Goal: Find specific fact: Find specific fact

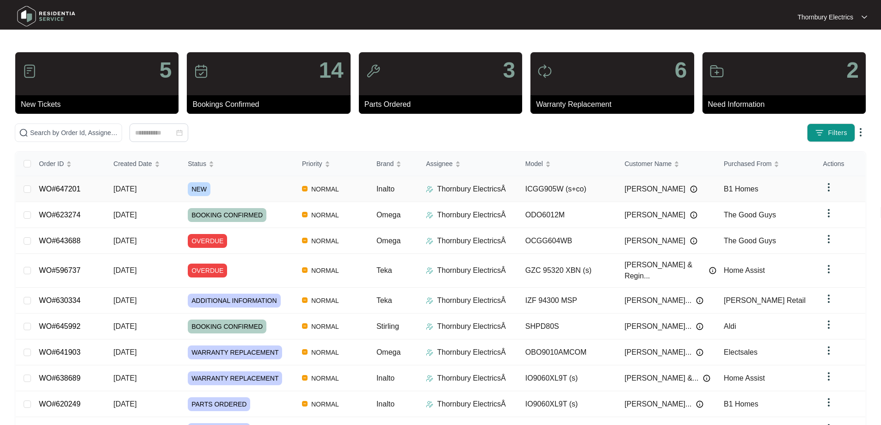
click at [157, 190] on td "[DATE]" at bounding box center [143, 189] width 74 height 26
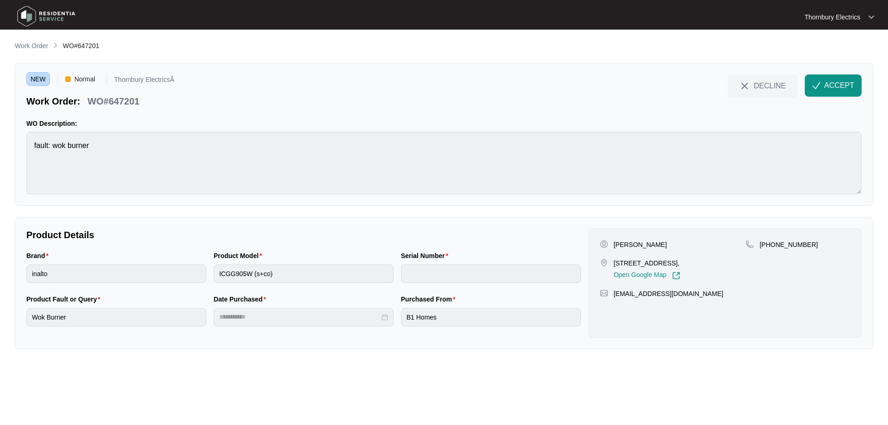
drag, startPoint x: 615, startPoint y: 265, endPoint x: 697, endPoint y: 259, distance: 82.5
click at [680, 259] on p "[STREET_ADDRESS]," at bounding box center [647, 263] width 67 height 9
copy p "[STREET_ADDRESS]"
click at [818, 88] on img "button" at bounding box center [816, 85] width 8 height 8
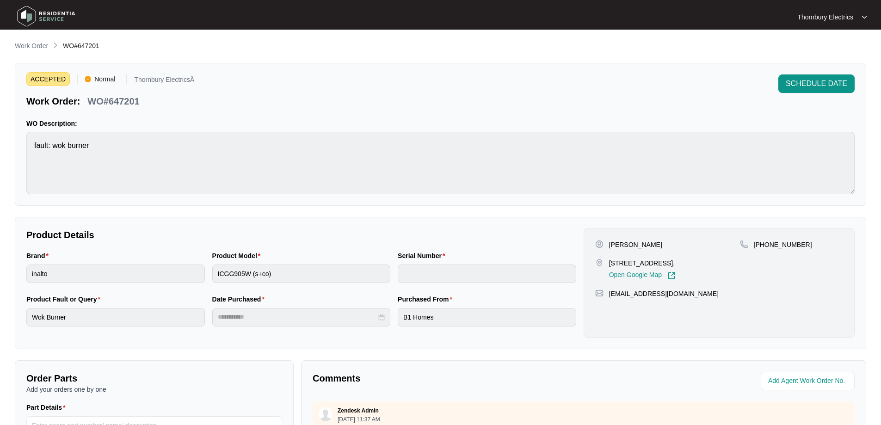
click at [115, 95] on p "WO#647201" at bounding box center [113, 101] width 52 height 13
copy p "647201"
drag, startPoint x: 800, startPoint y: 243, endPoint x: 765, endPoint y: 246, distance: 35.8
click at [765, 246] on div "[PHONE_NUMBER]" at bounding box center [791, 244] width 103 height 9
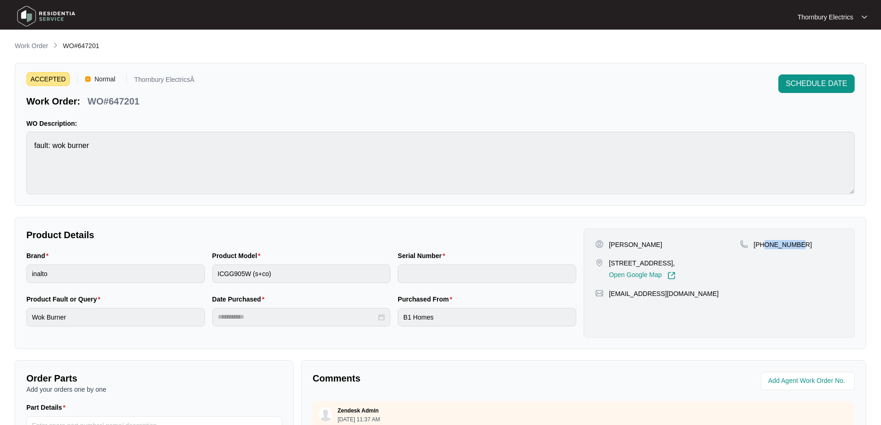
copy p "430045610"
click at [624, 244] on p "[PERSON_NAME]" at bounding box center [635, 244] width 53 height 9
click at [622, 245] on p "[PERSON_NAME]" at bounding box center [635, 244] width 53 height 9
click at [611, 241] on p "[PERSON_NAME]" at bounding box center [635, 244] width 53 height 9
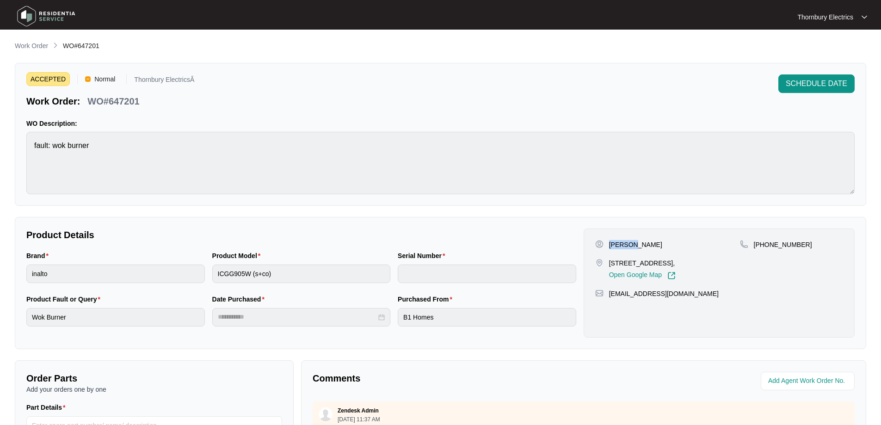
copy p "Monmoy"
click at [654, 246] on p "[PERSON_NAME]" at bounding box center [635, 244] width 53 height 9
copy p "[PERSON_NAME]"
drag, startPoint x: 678, startPoint y: 299, endPoint x: 609, endPoint y: 294, distance: 69.6
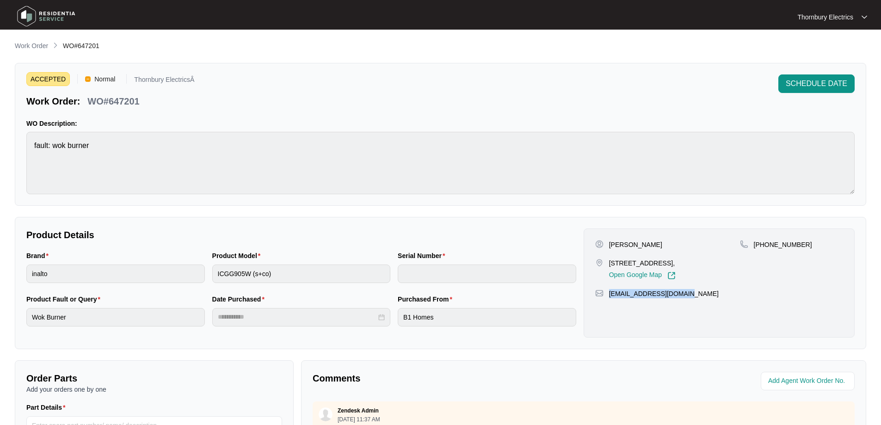
click at [609, 294] on div "[EMAIL_ADDRESS][DOMAIN_NAME]" at bounding box center [719, 293] width 248 height 9
copy p "[EMAIL_ADDRESS][DOMAIN_NAME]"
click at [9, 143] on main "Work Order WO#647201 ACCEPTED Normal Thornbury ElectricsÂ Work Order: WO#647201…" at bounding box center [440, 306] width 881 height 613
click at [30, 46] on p "Work Order" at bounding box center [31, 45] width 33 height 9
